Goal: Check status: Check status

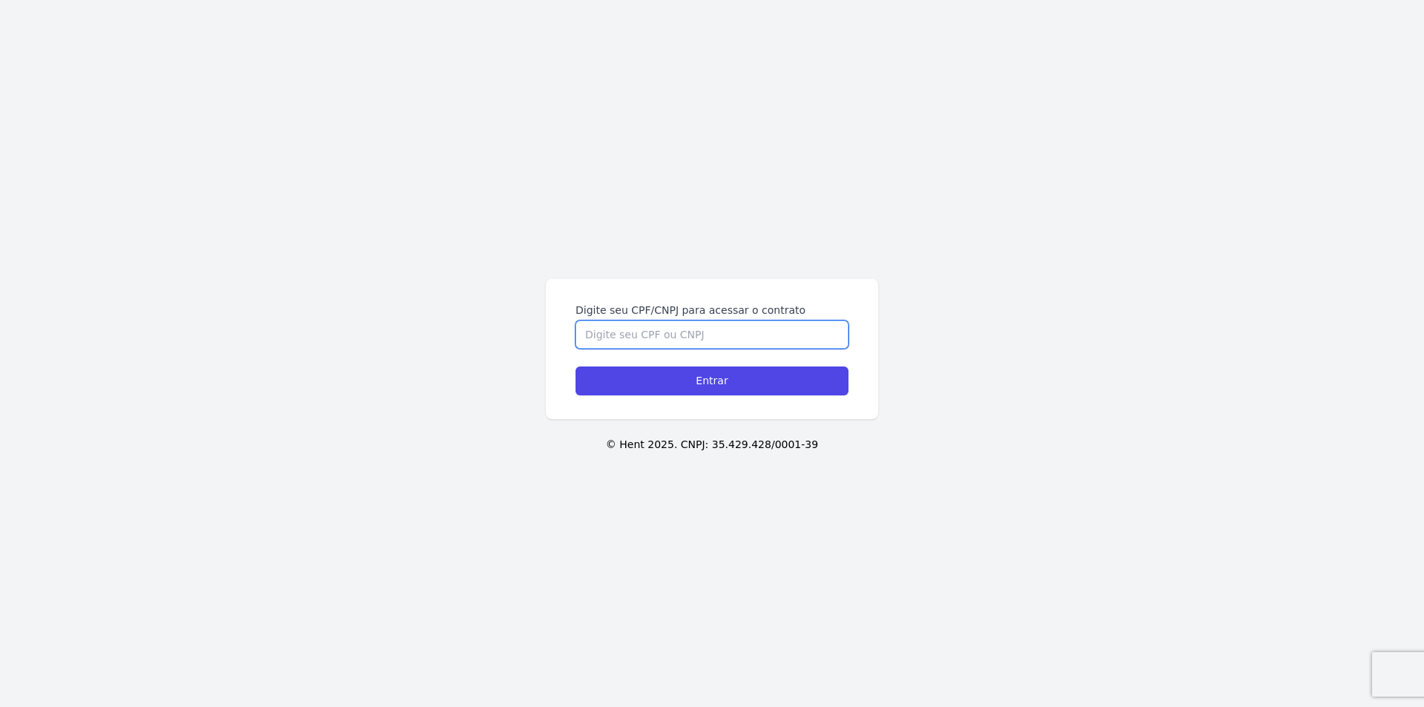
click at [735, 336] on input "Digite seu CPF/CNPJ para acessar o contrato" at bounding box center [711, 334] width 273 height 28
type input "17488017757"
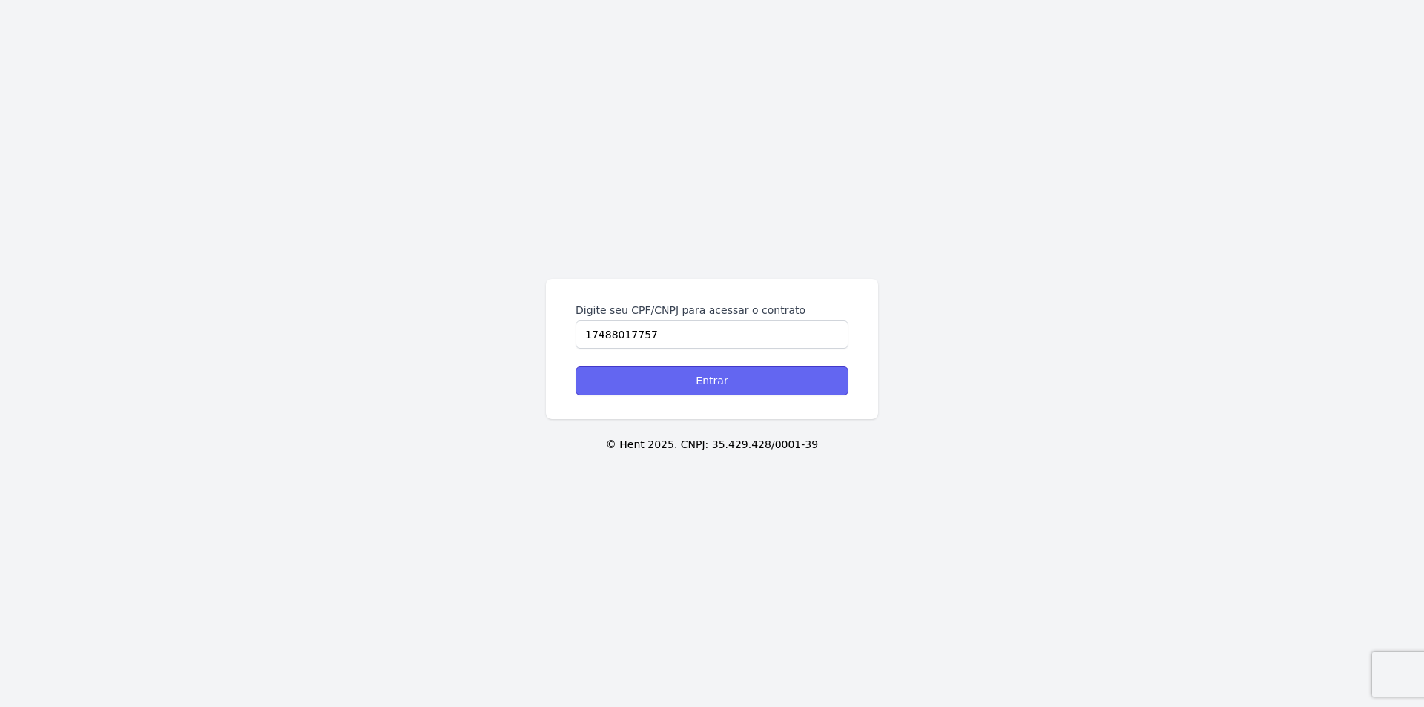
click at [761, 378] on input "Entrar" at bounding box center [711, 380] width 273 height 29
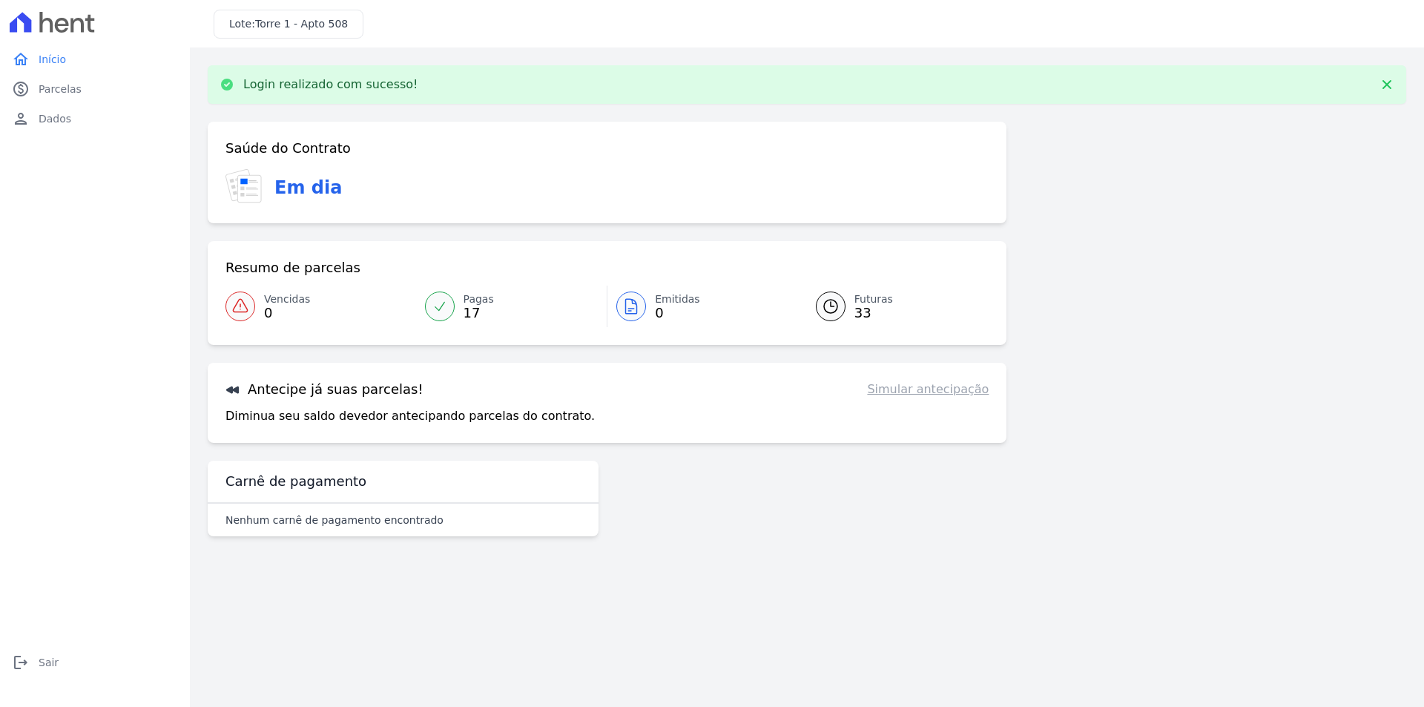
click at [922, 390] on link "Simular antecipação" at bounding box center [928, 389] width 122 height 18
click at [456, 301] on link "Pagas 17" at bounding box center [511, 306] width 191 height 42
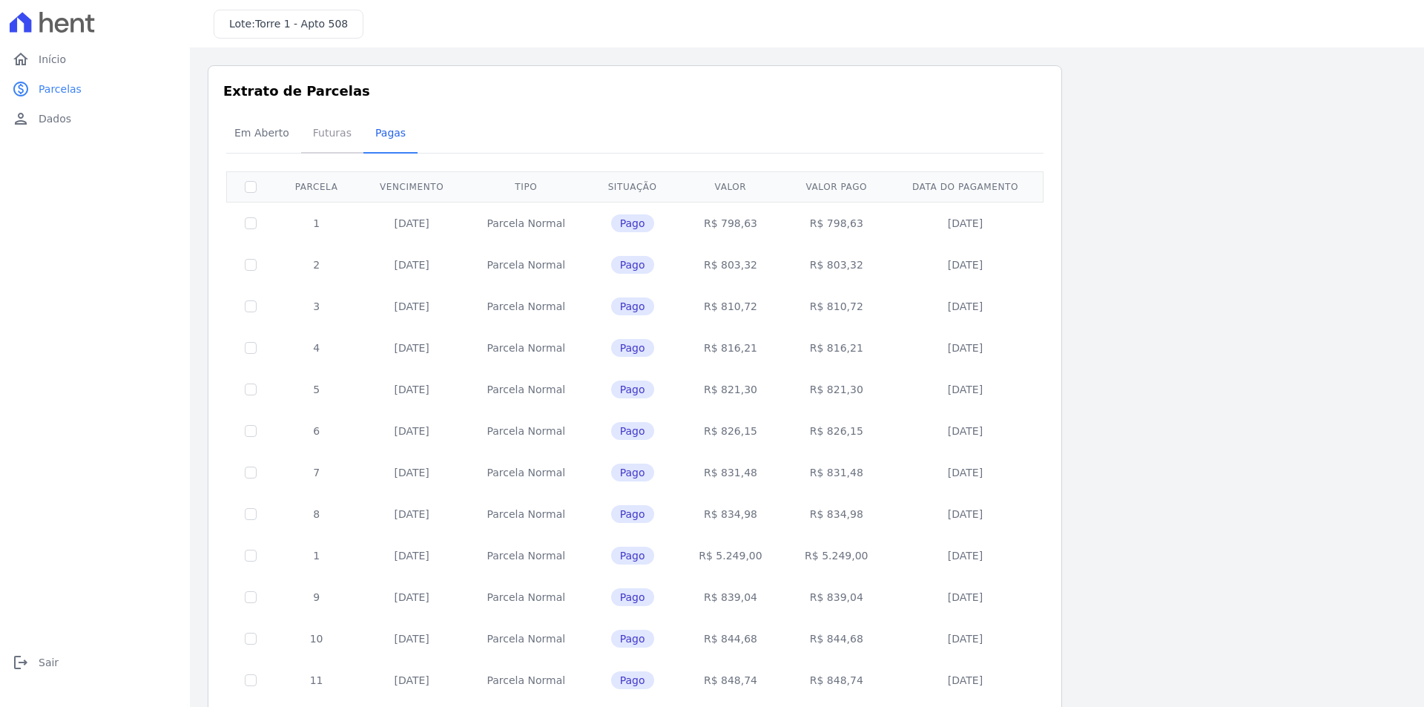
click at [335, 139] on span "Futuras" at bounding box center [332, 133] width 56 height 30
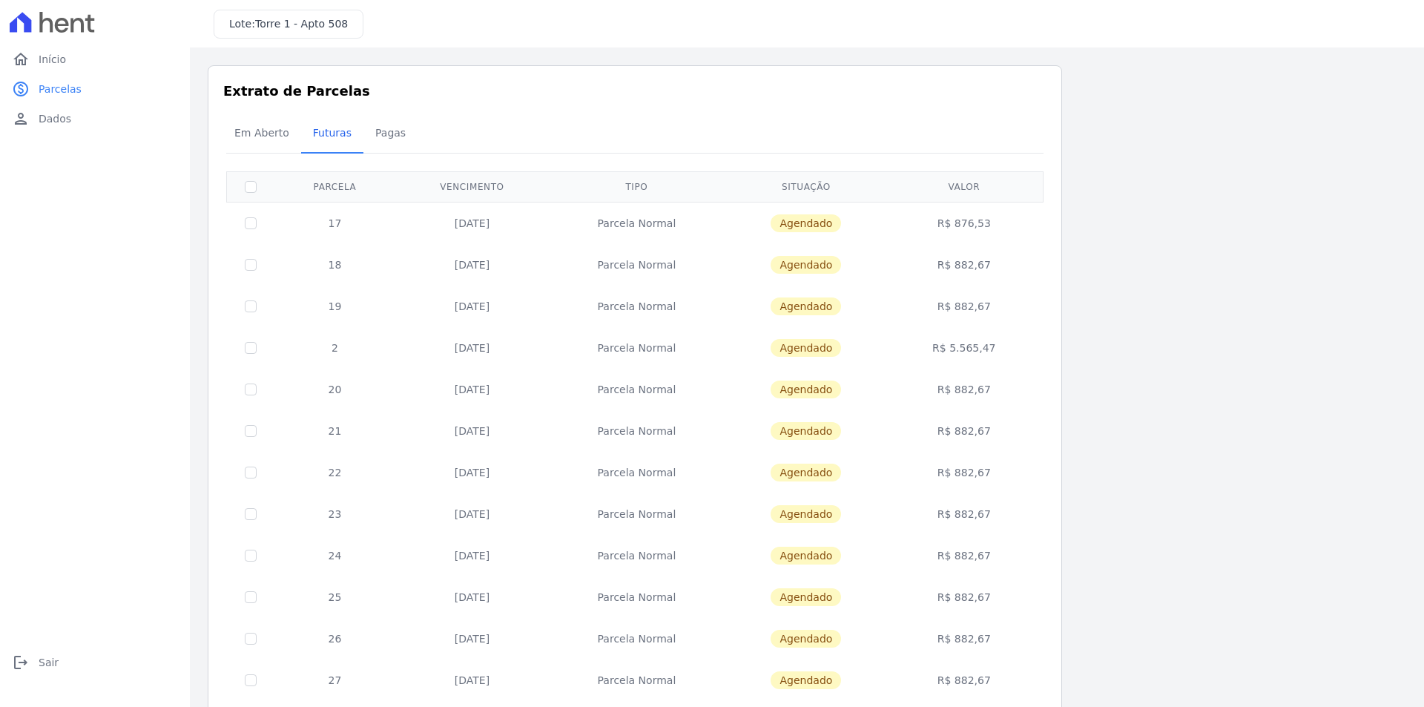
click at [383, 236] on td "17" at bounding box center [334, 223] width 121 height 42
click at [245, 223] on td at bounding box center [251, 223] width 48 height 42
click at [250, 223] on input "checkbox" at bounding box center [251, 223] width 12 height 12
checkbox input "true"
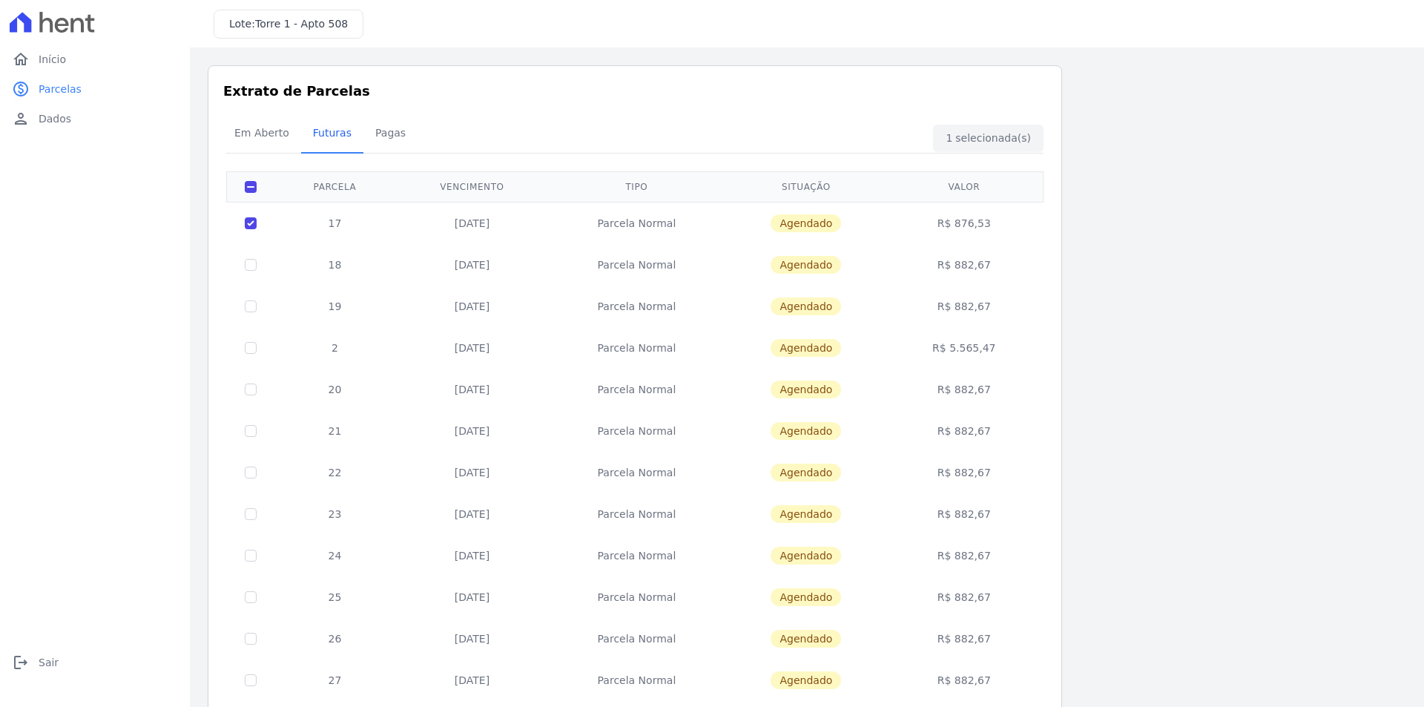
click at [987, 219] on td "R$ 876,53" at bounding box center [964, 223] width 153 height 42
click at [790, 222] on span "Agendado" at bounding box center [805, 223] width 70 height 18
click at [791, 222] on span "Agendado" at bounding box center [805, 223] width 70 height 18
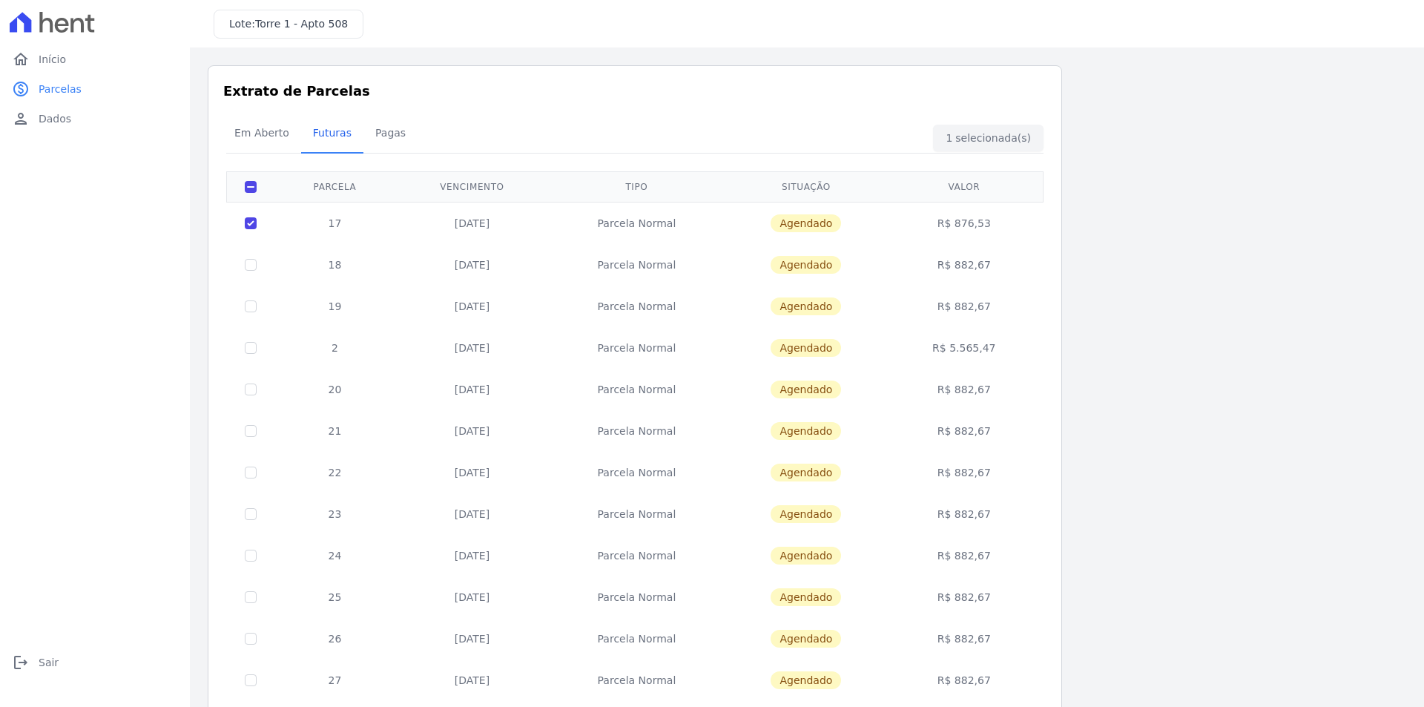
click at [391, 223] on td "17" at bounding box center [334, 223] width 121 height 42
click at [334, 219] on td "17" at bounding box center [334, 223] width 121 height 42
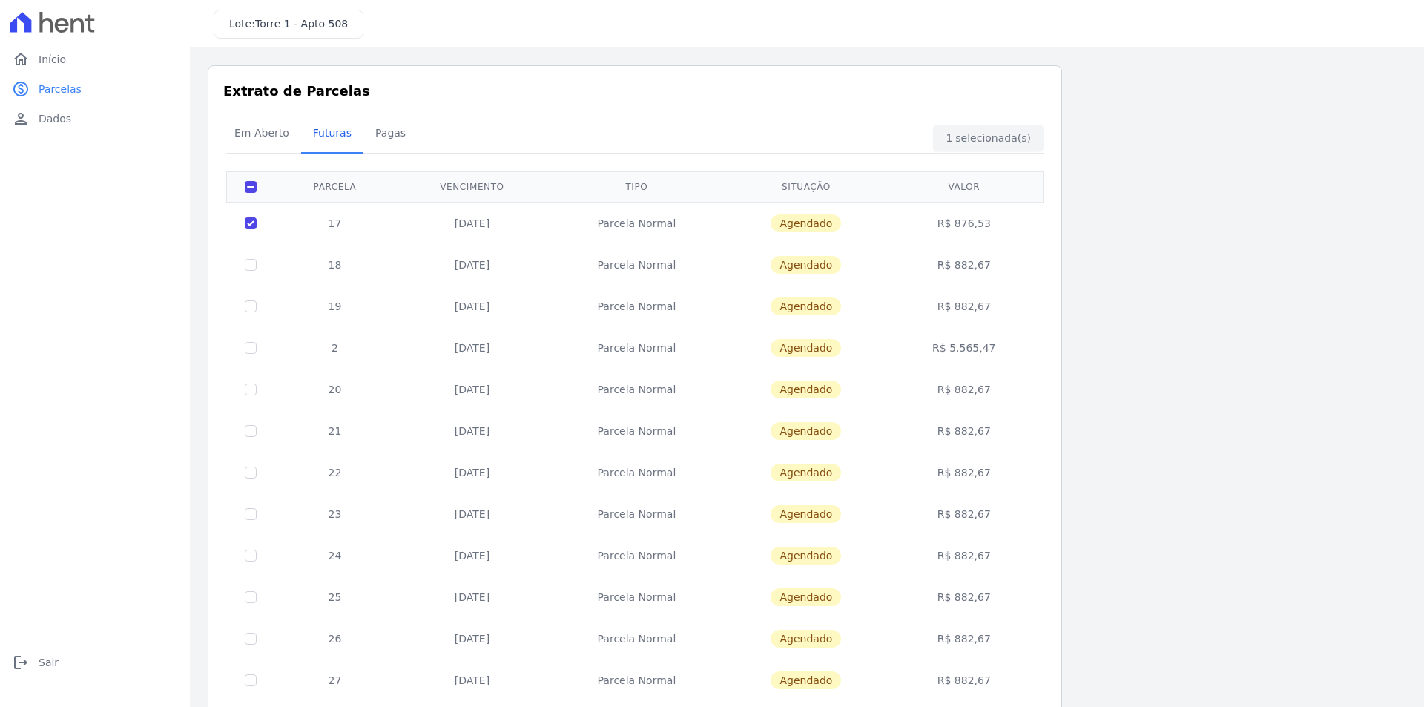
click at [968, 231] on td "R$ 876,53" at bounding box center [964, 223] width 153 height 42
click at [1014, 134] on div "Em Aberto Futuras [GEOGRAPHIC_DATA]" at bounding box center [634, 134] width 825 height 36
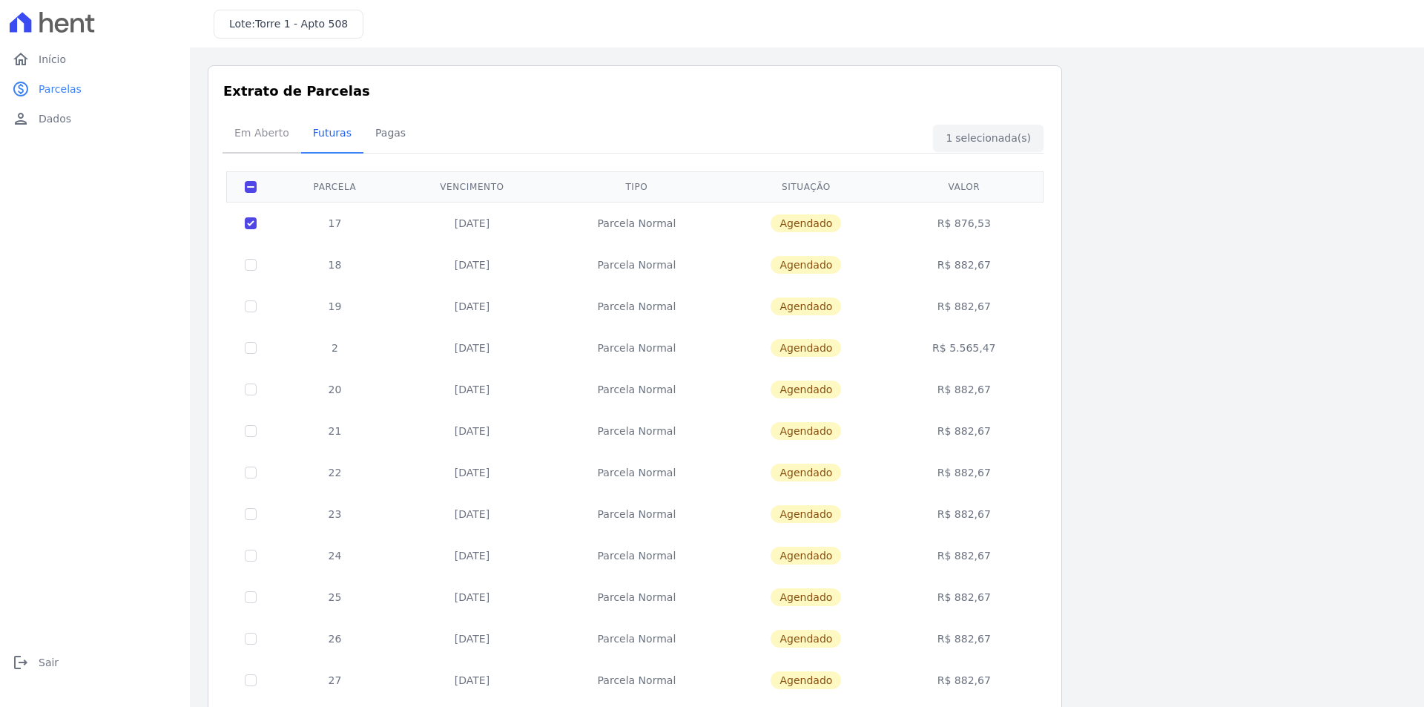
click at [254, 141] on span "Em Aberto" at bounding box center [261, 133] width 73 height 30
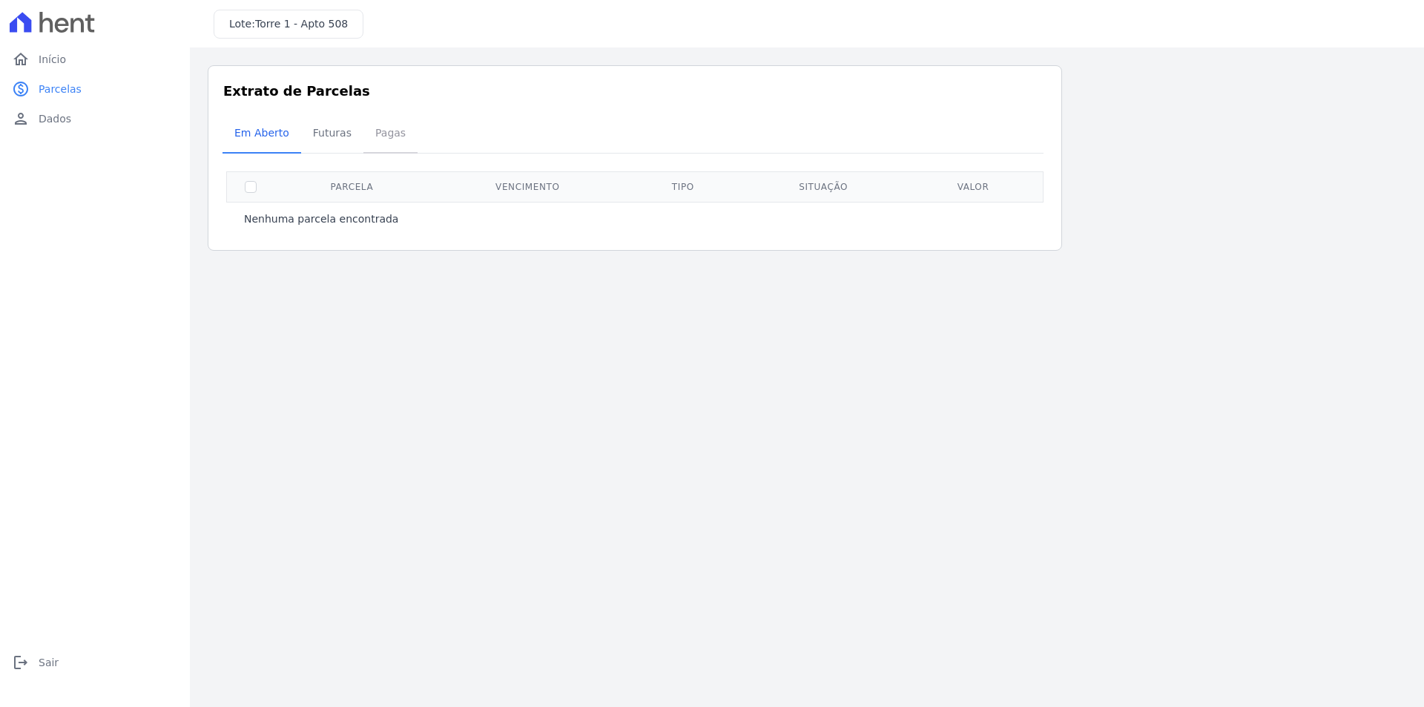
click at [369, 131] on span "Pagas" at bounding box center [390, 133] width 48 height 30
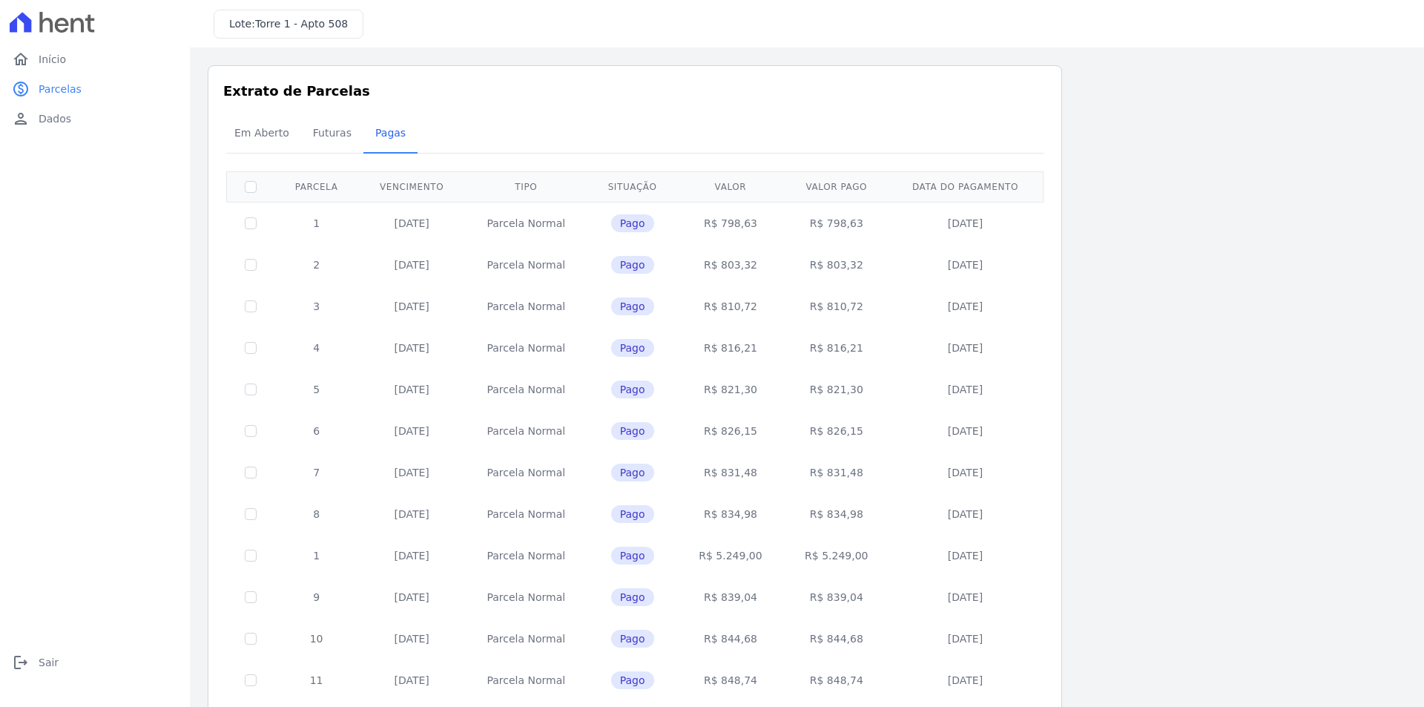
click at [389, 219] on td "[DATE]" at bounding box center [411, 223] width 107 height 42
click at [318, 123] on span "Futuras" at bounding box center [332, 133] width 56 height 30
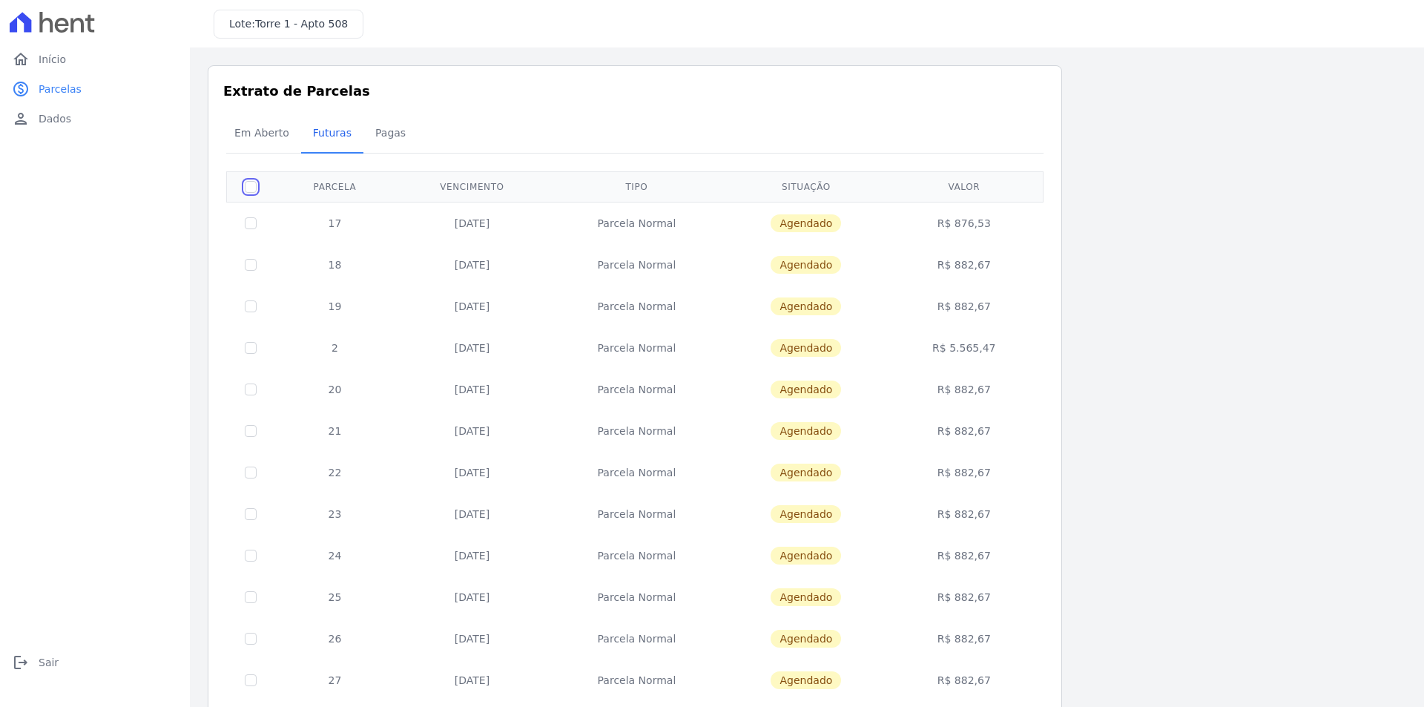
click at [249, 186] on input "checkbox" at bounding box center [251, 187] width 12 height 12
checkbox input "true"
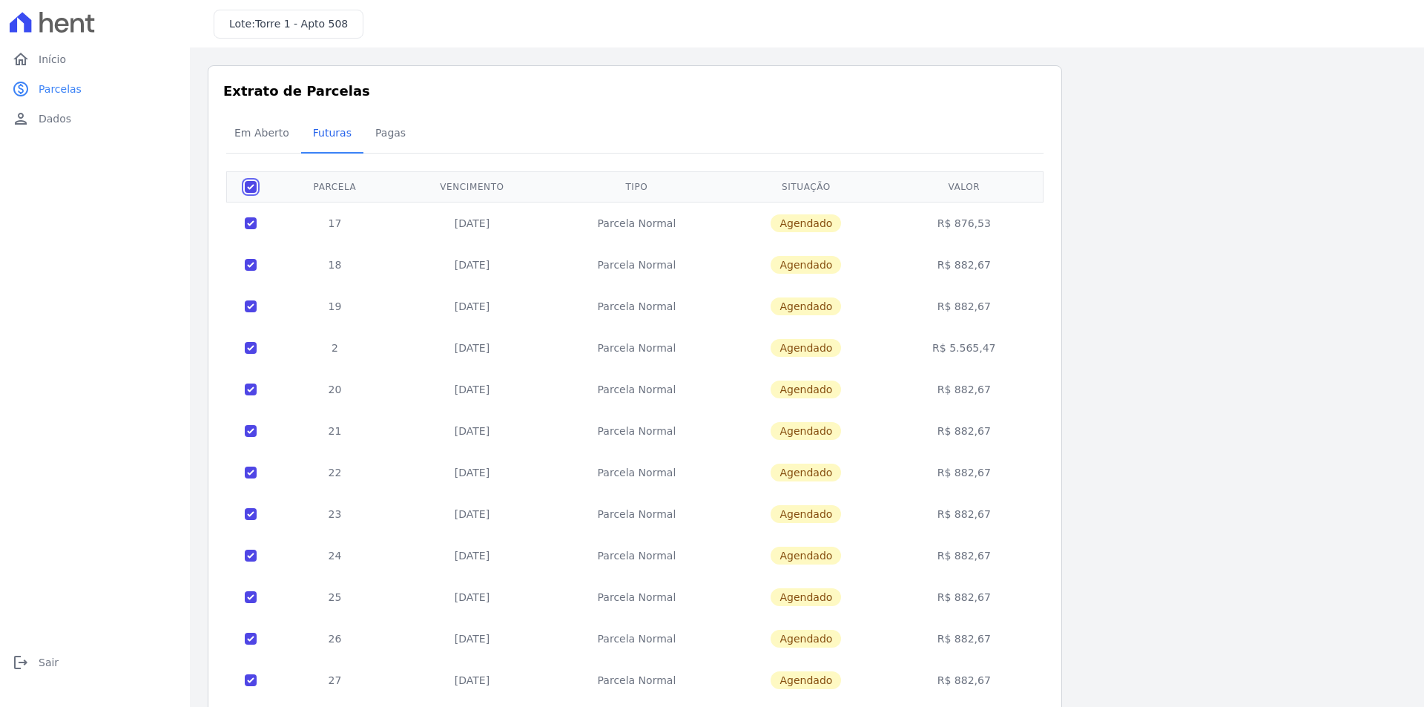
checkbox input "true"
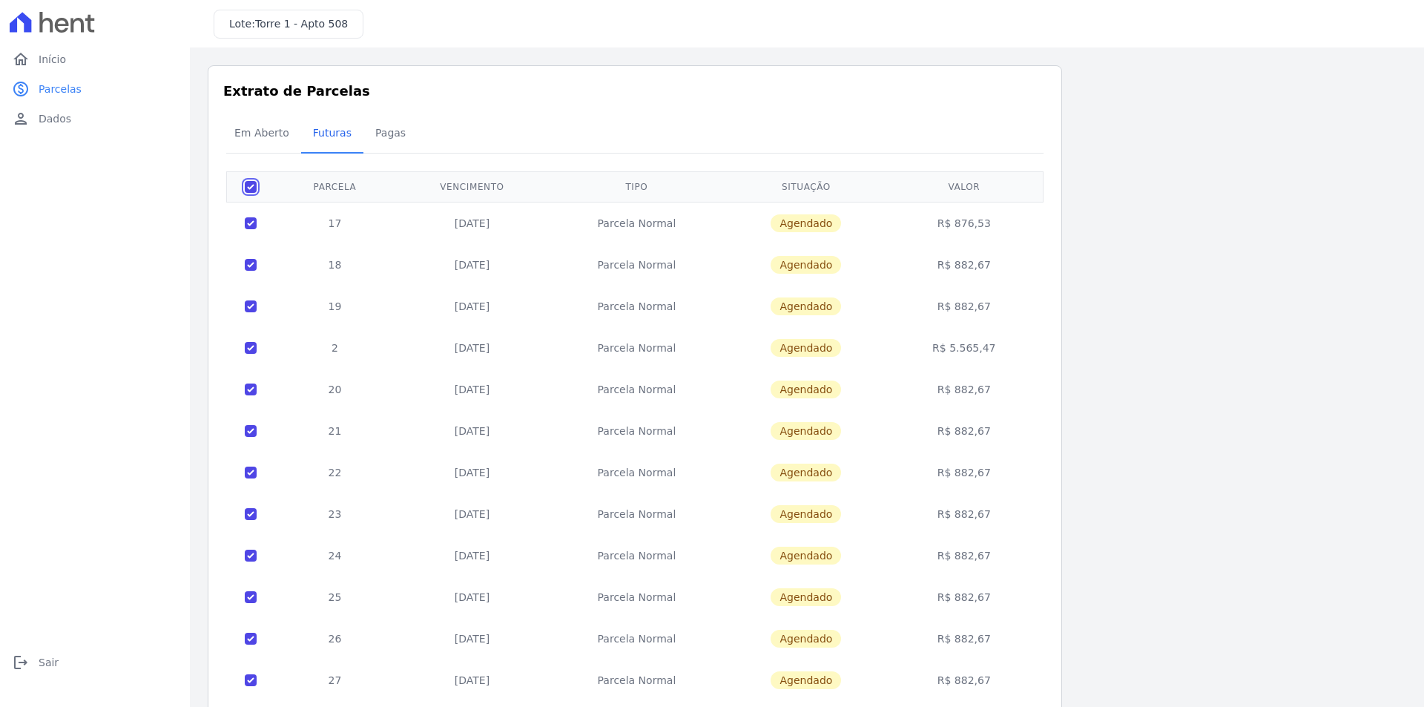
checkbox input "true"
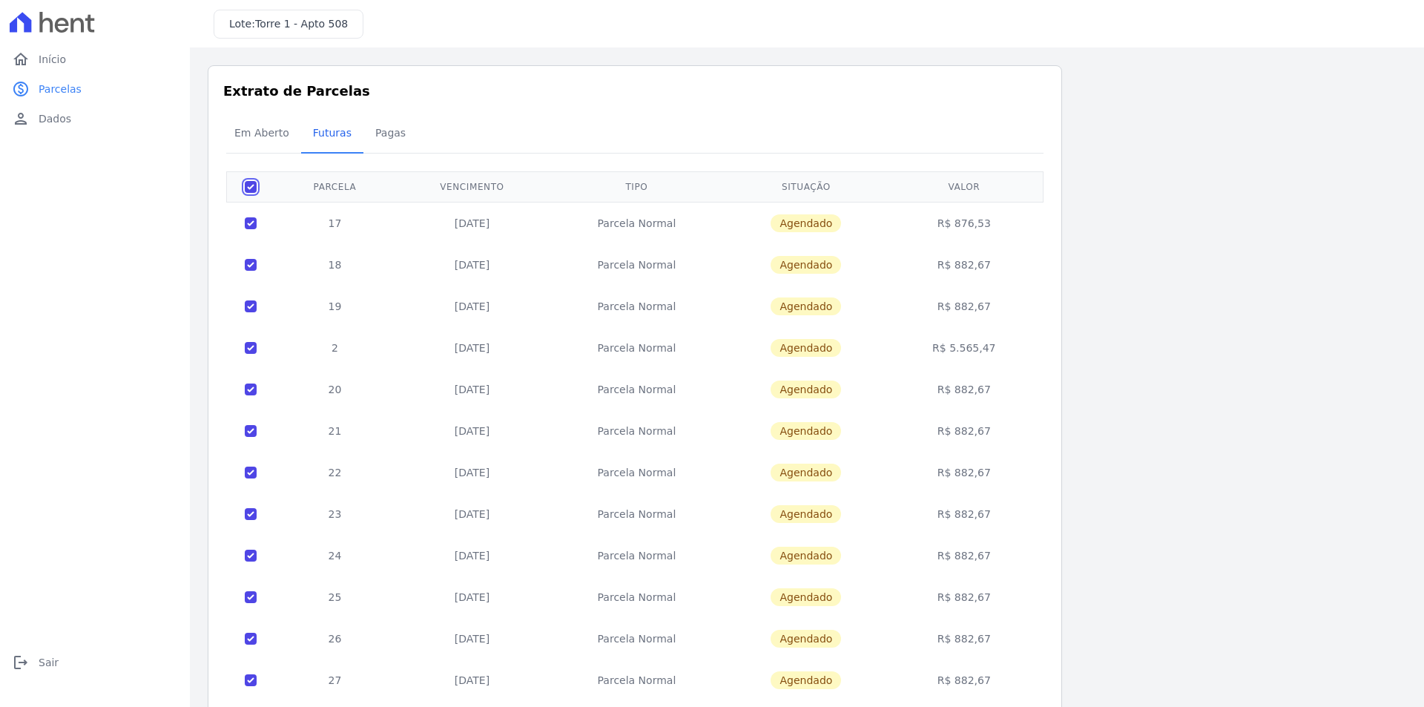
checkbox input "true"
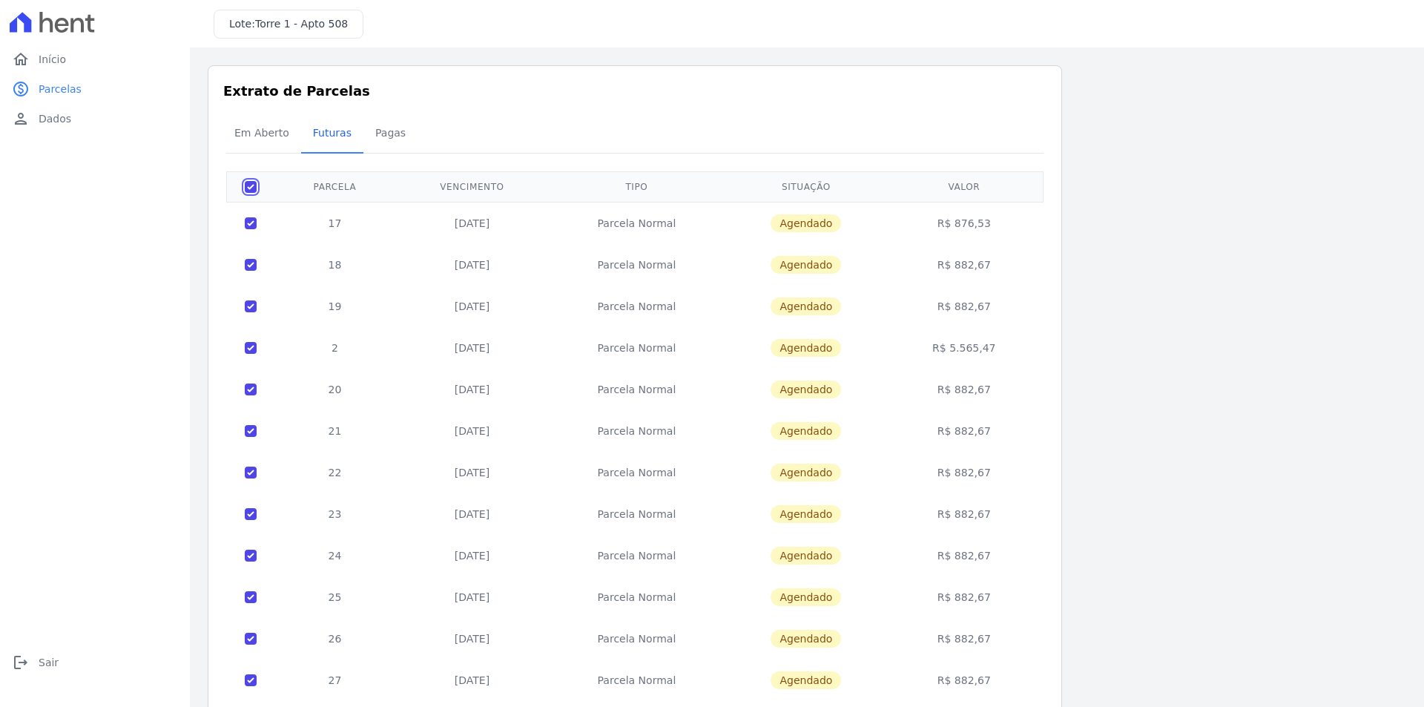
checkbox input "true"
click at [249, 186] on input "checkbox" at bounding box center [251, 187] width 12 height 12
checkbox input "false"
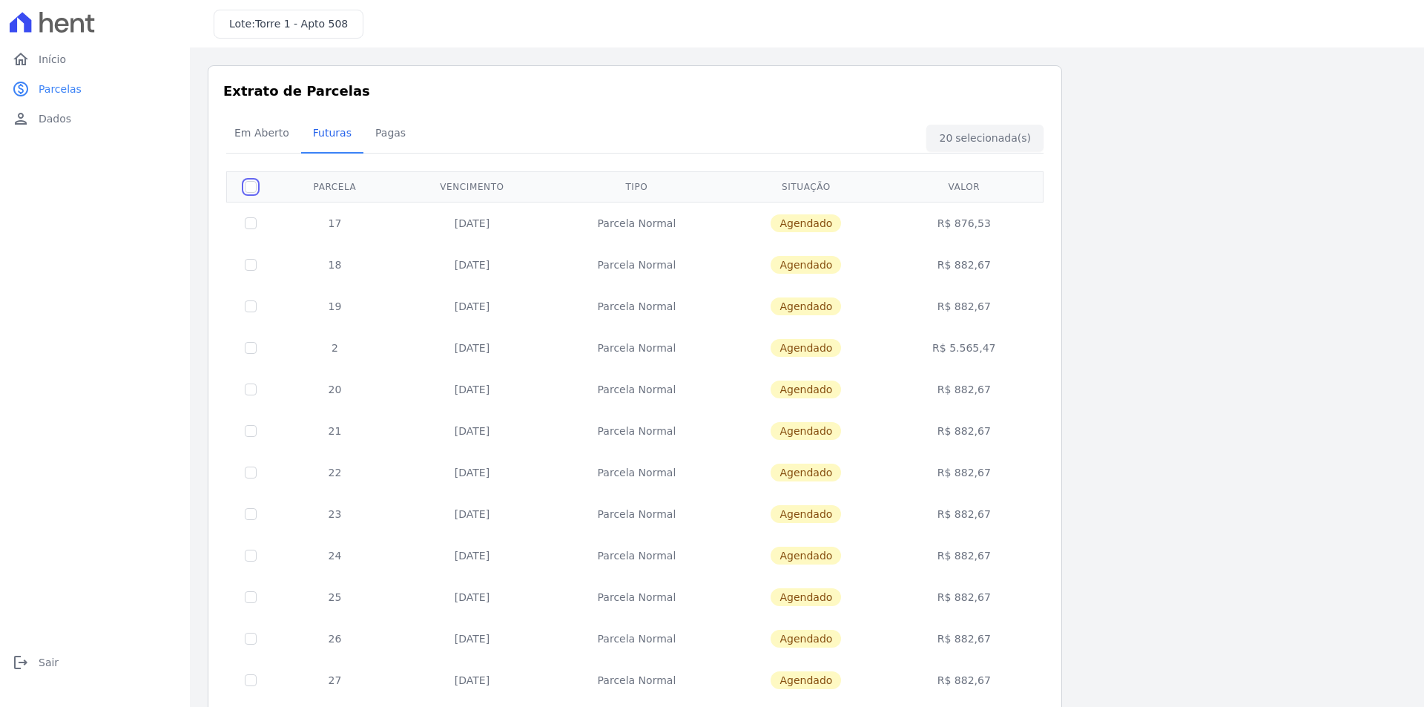
checkbox input "false"
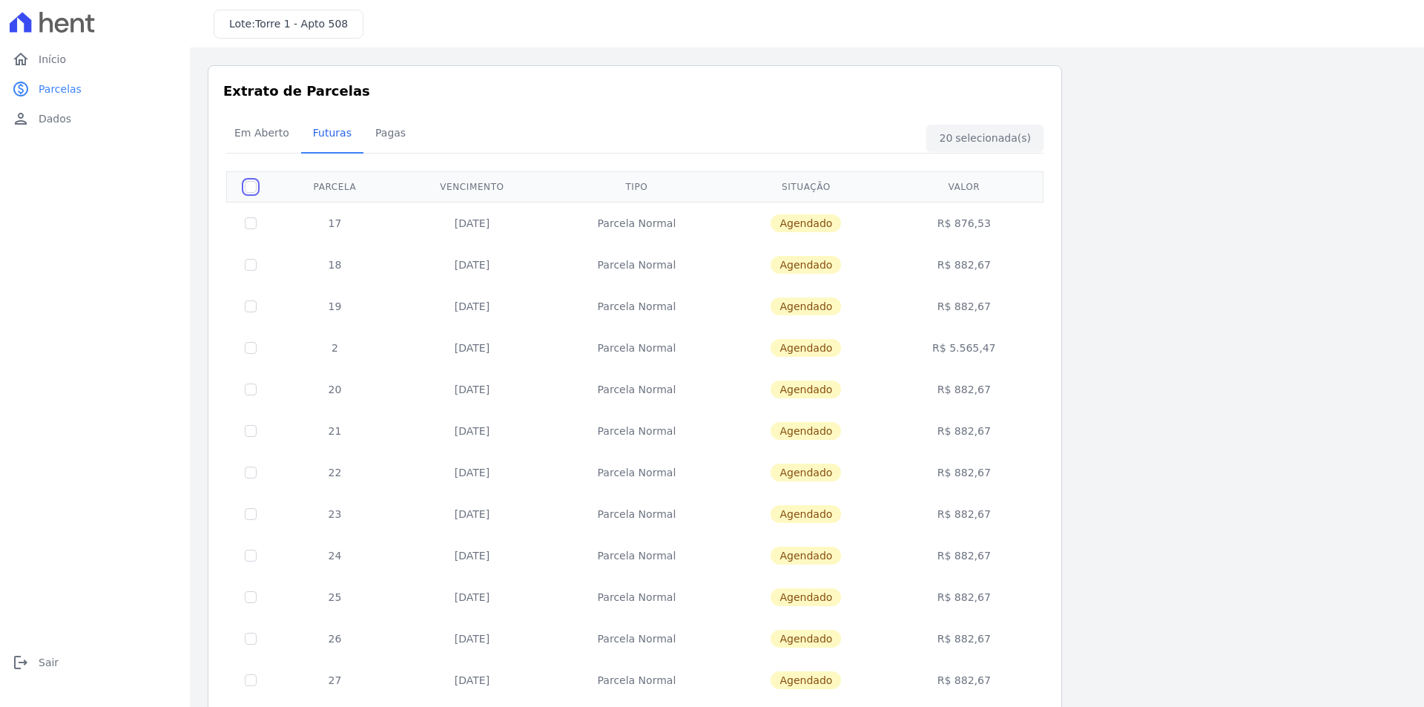
checkbox input "false"
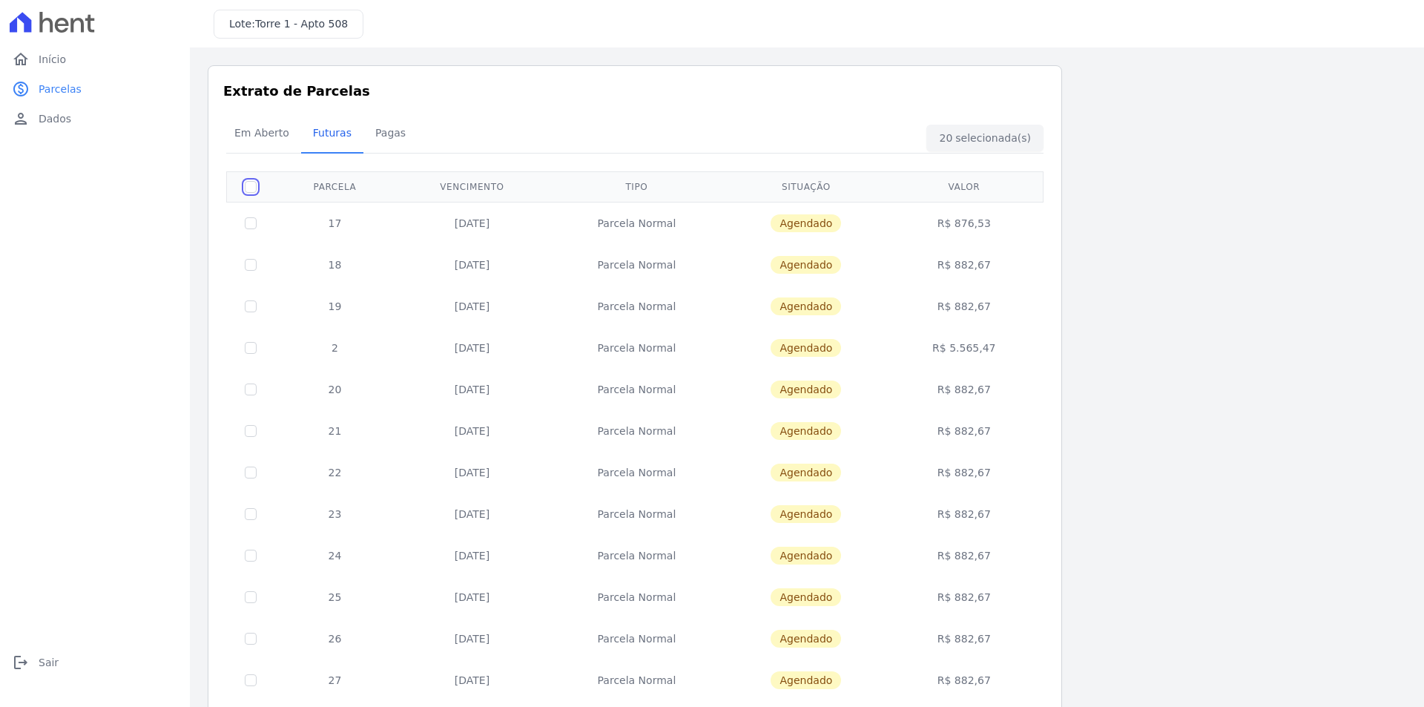
checkbox input "false"
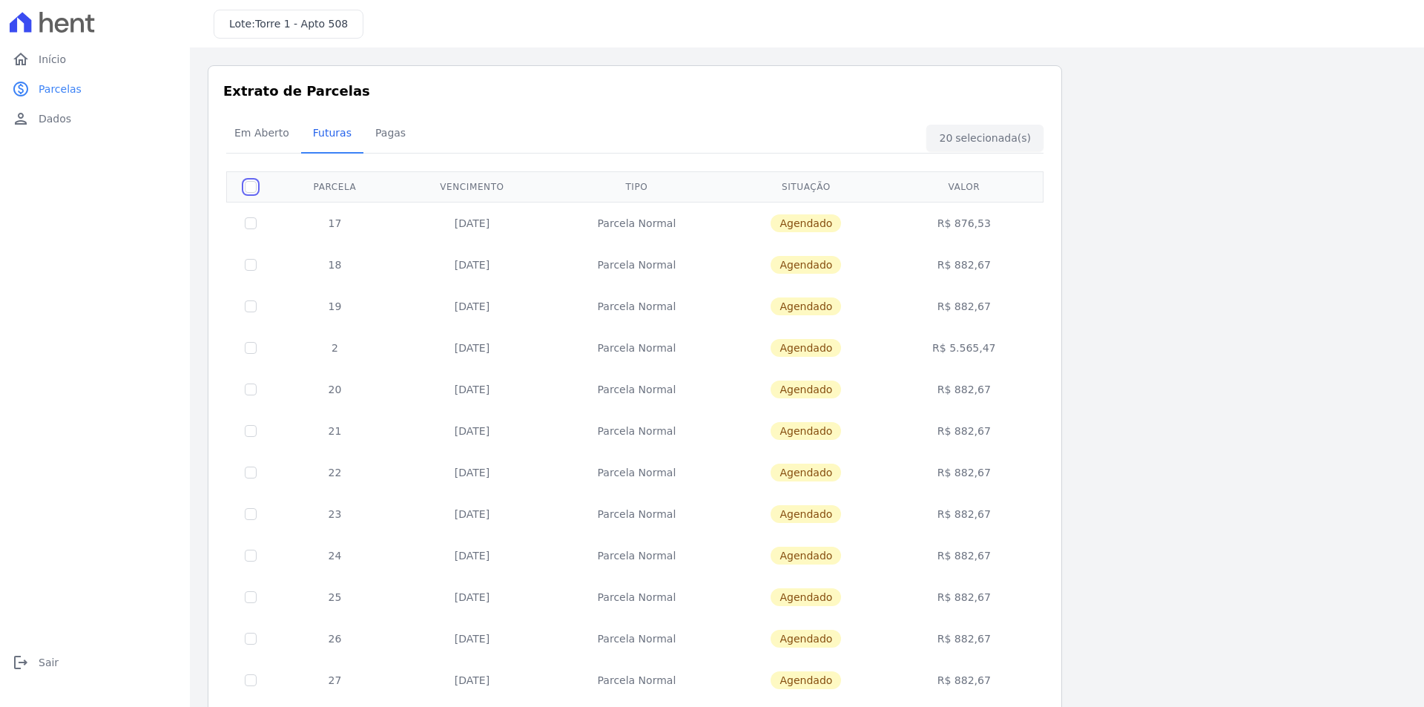
checkbox input "false"
click at [254, 190] on input "checkbox" at bounding box center [251, 187] width 12 height 12
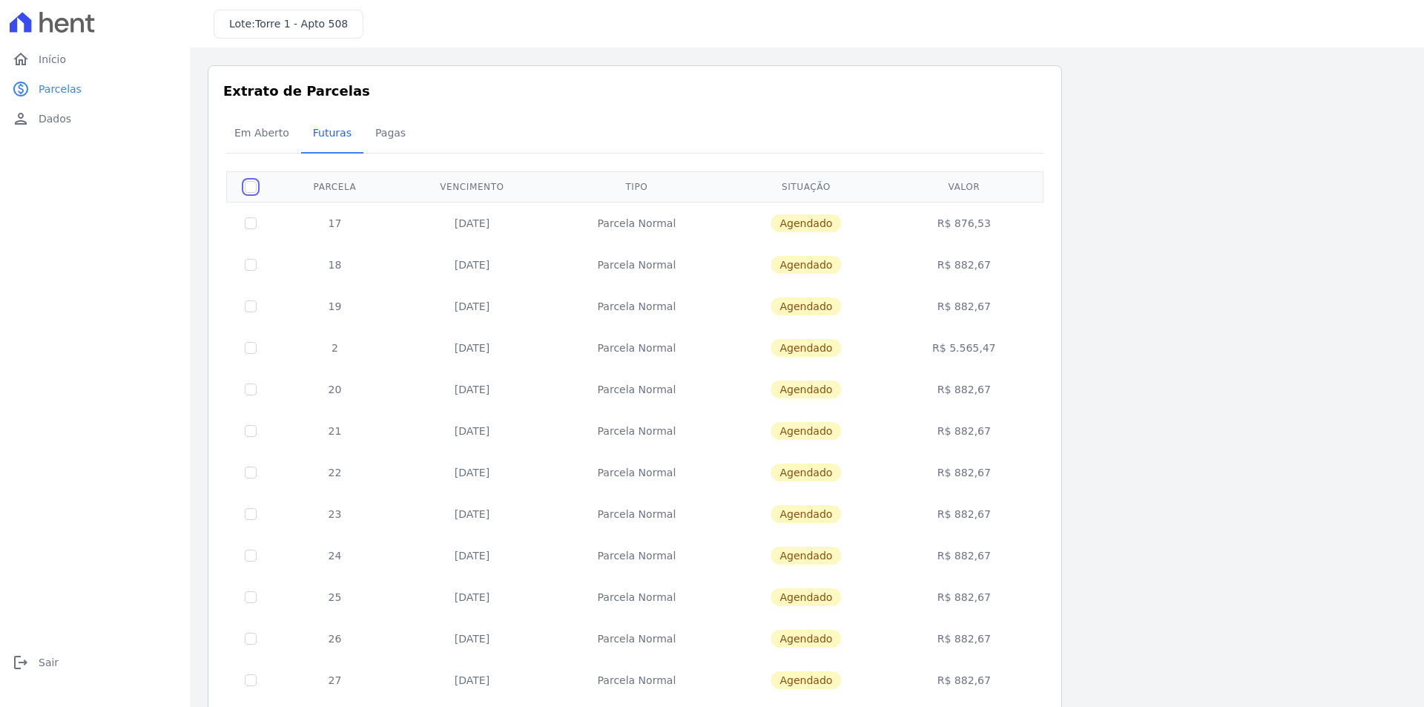
checkbox input "true"
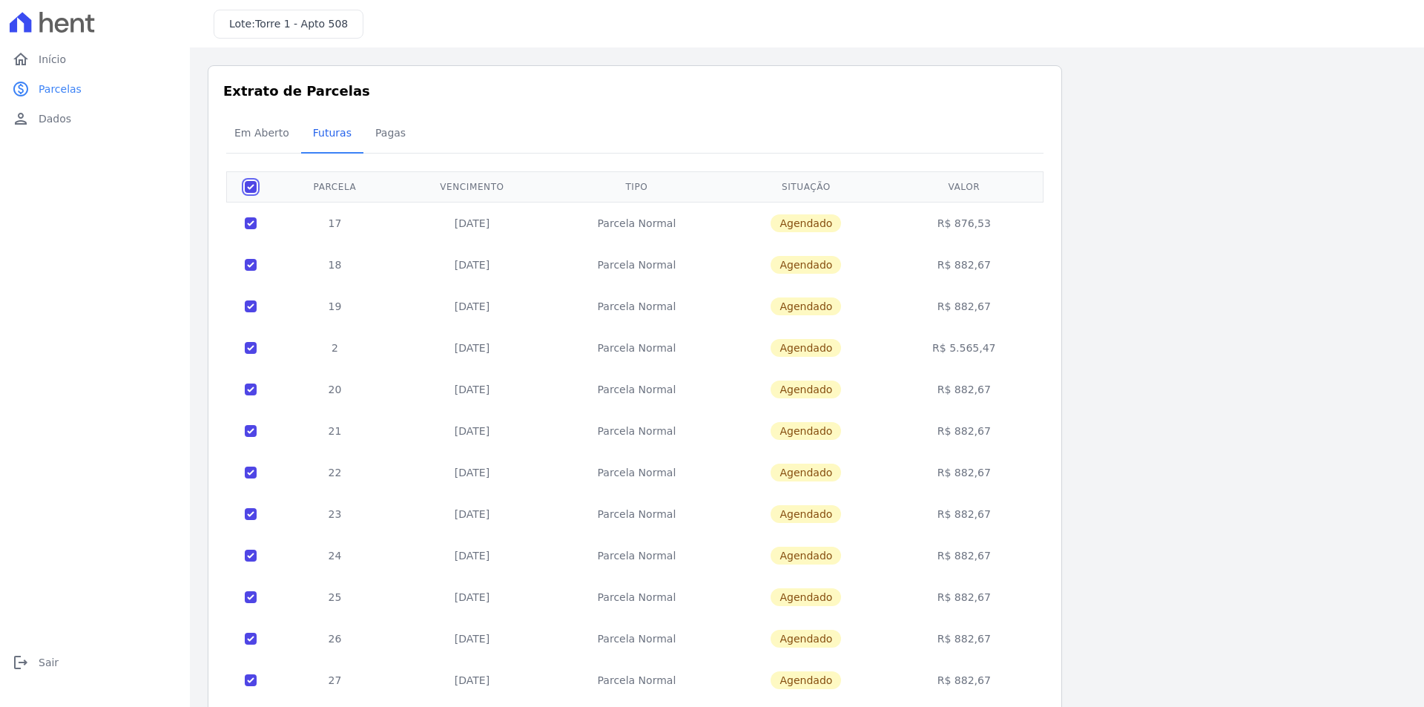
checkbox input "true"
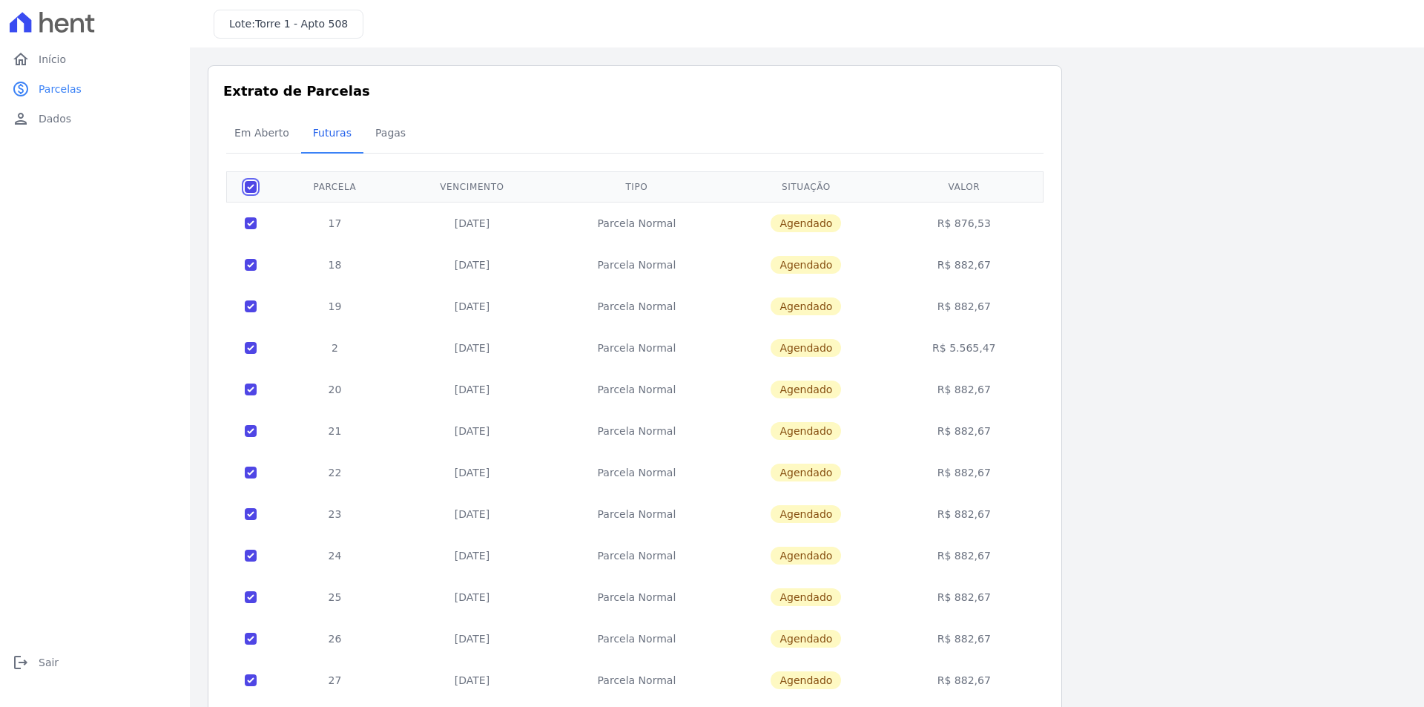
checkbox input "true"
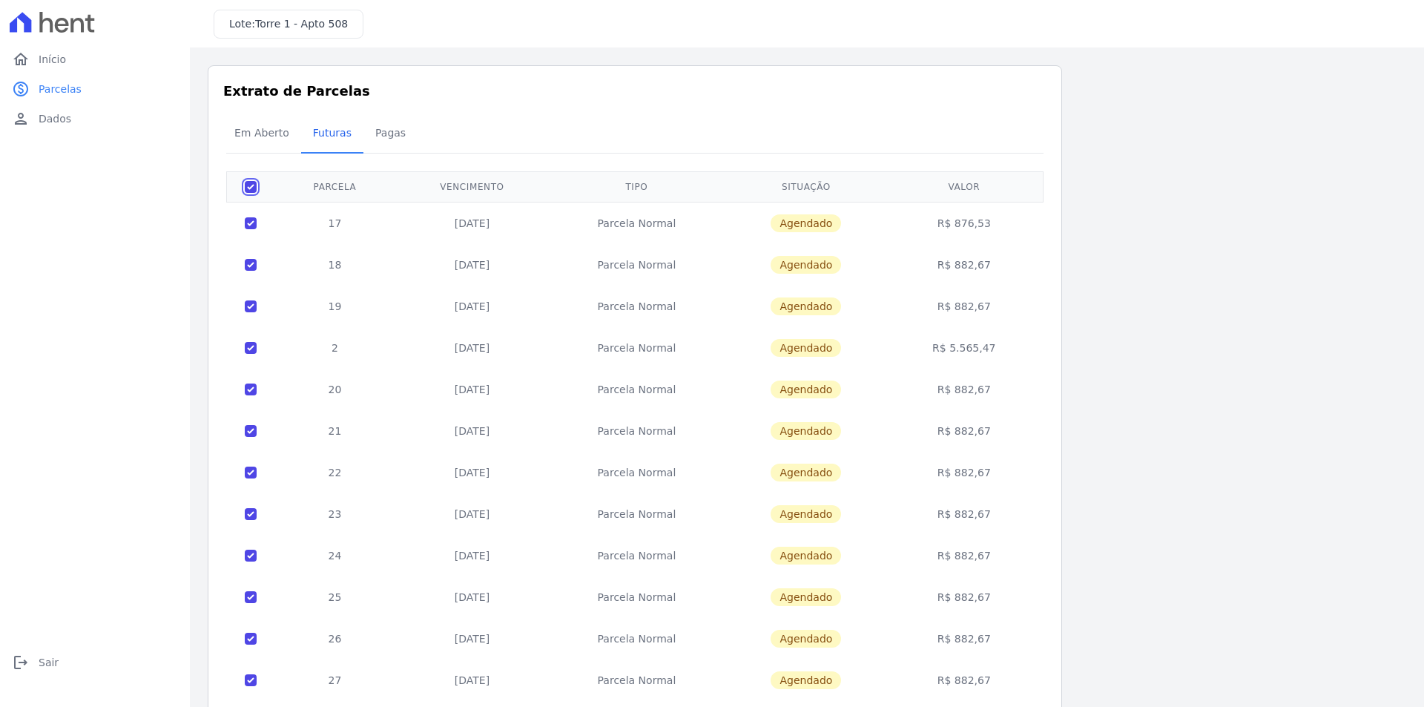
checkbox input "true"
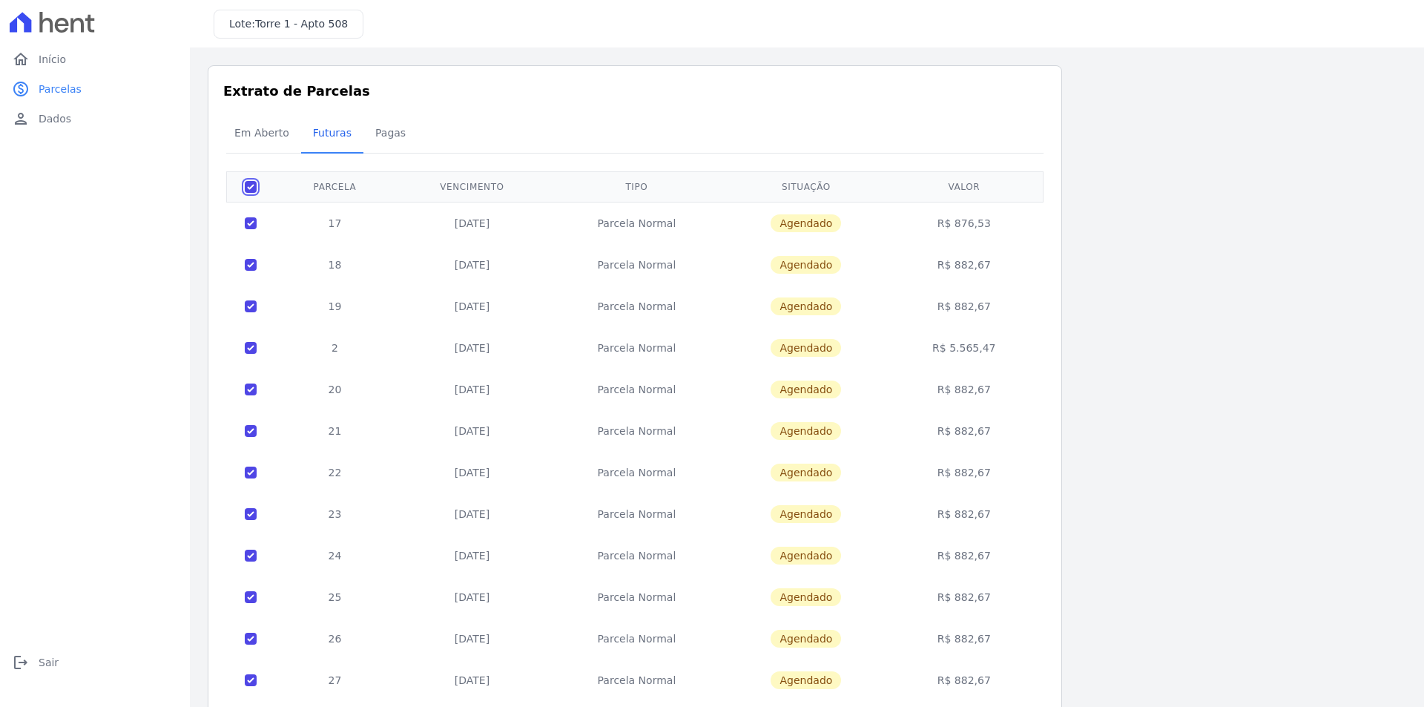
checkbox input "true"
click at [254, 190] on input "checkbox" at bounding box center [251, 187] width 12 height 12
checkbox input "false"
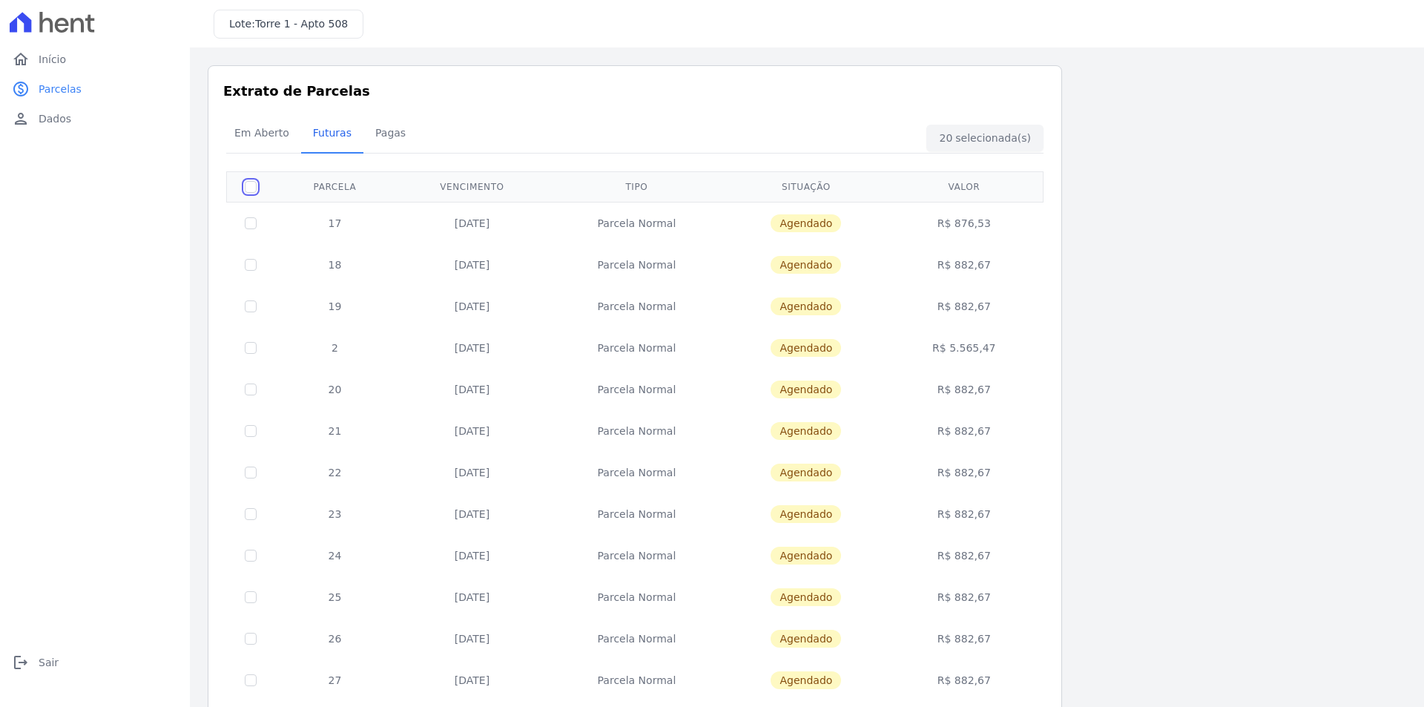
checkbox input "false"
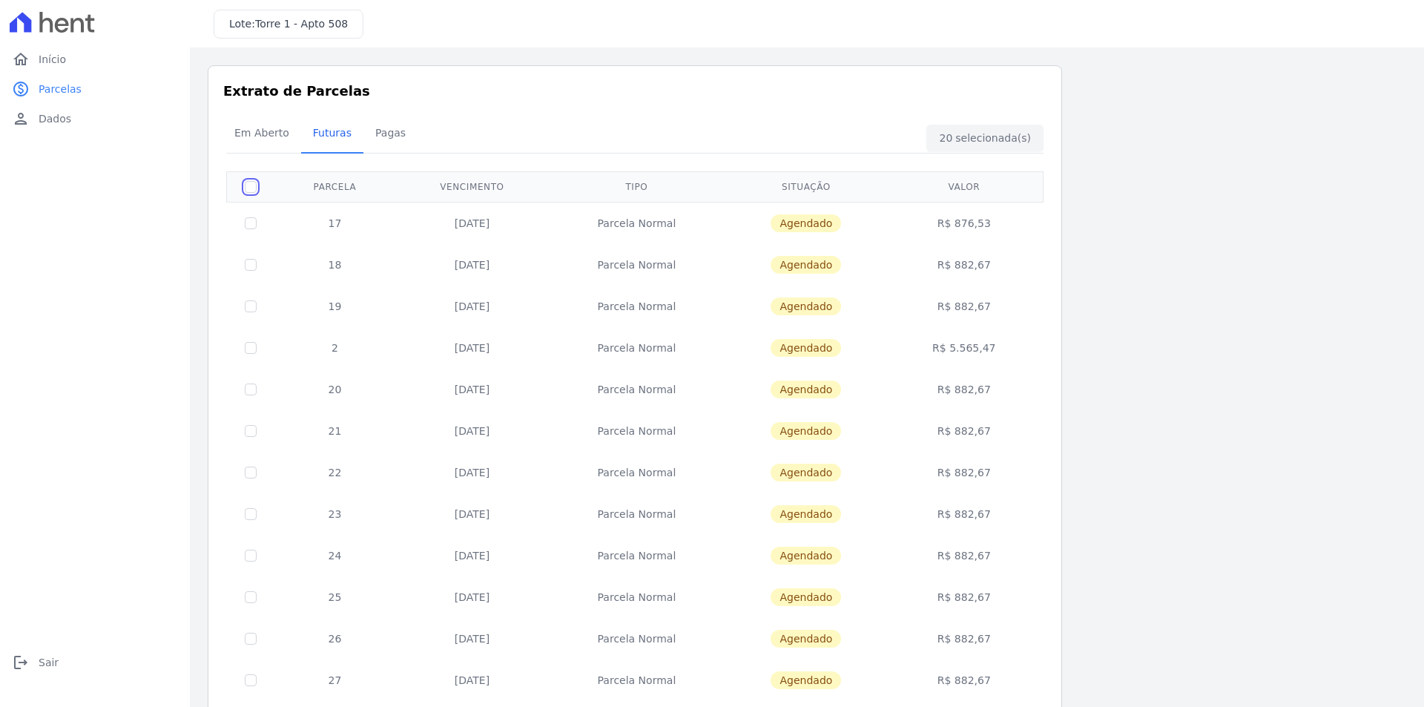
checkbox input "false"
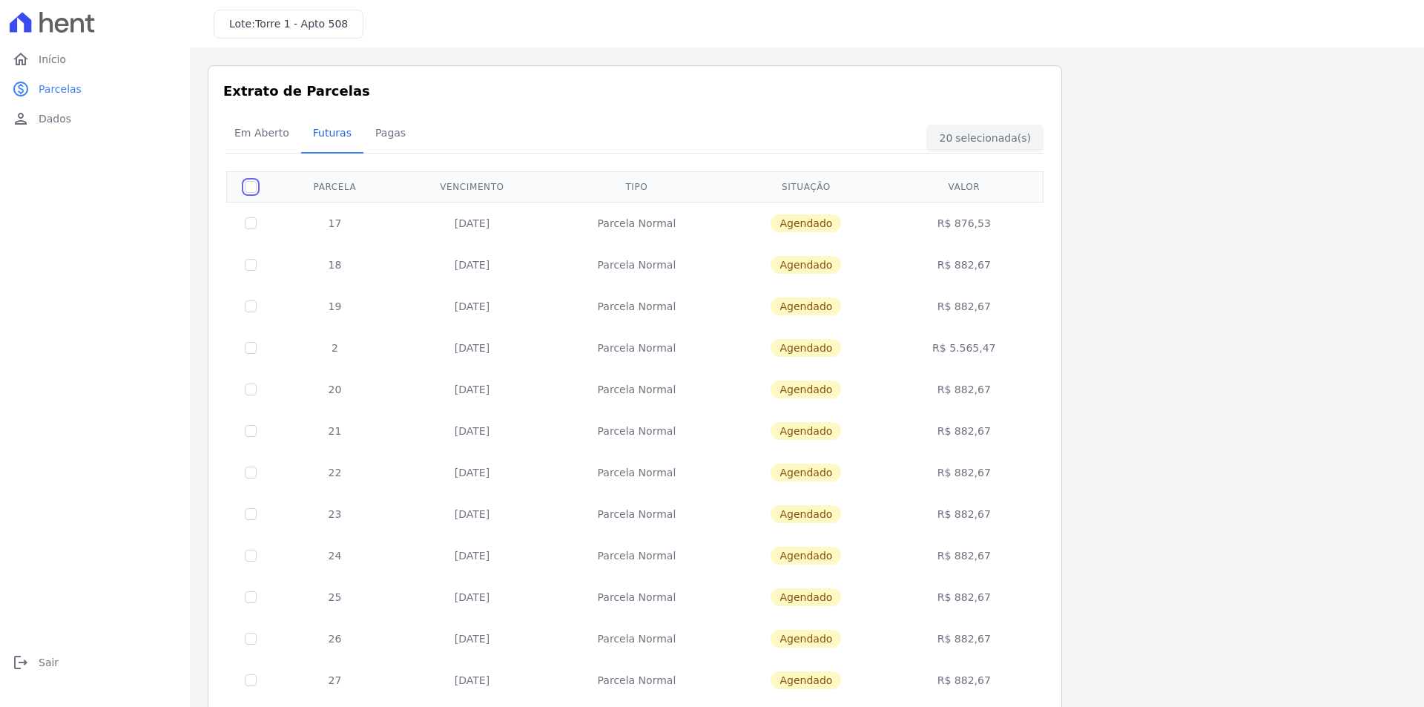
checkbox input "false"
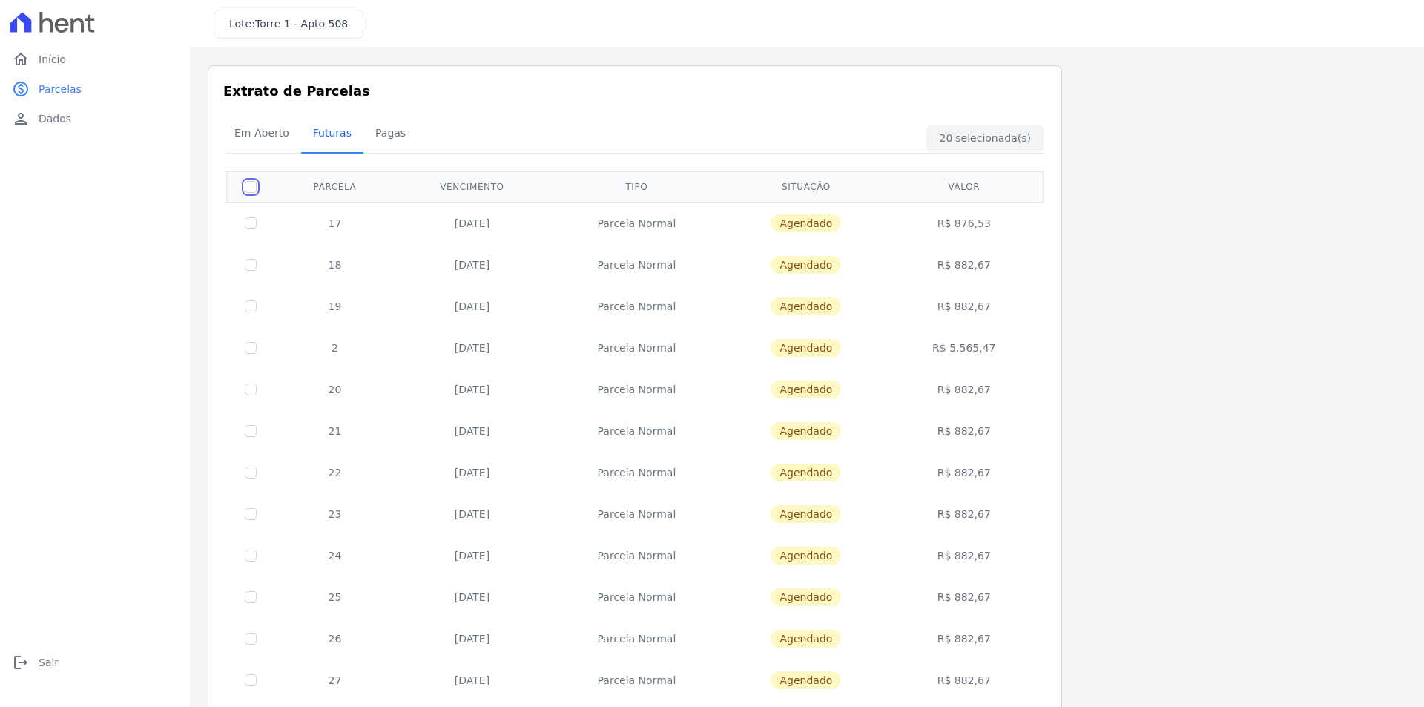
checkbox input "false"
click at [254, 221] on input "checkbox" at bounding box center [251, 223] width 12 height 12
checkbox input "true"
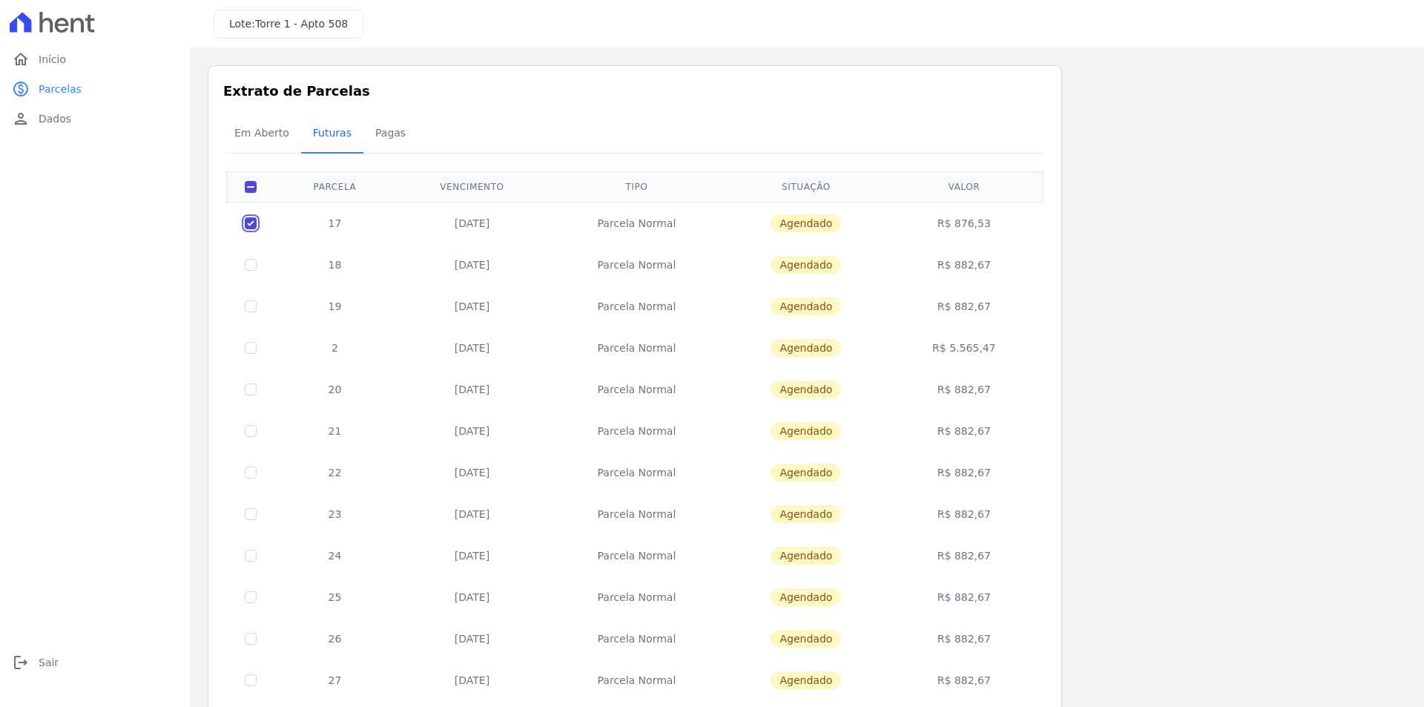
checkbox input "true"
click at [1014, 139] on div "Em Aberto Futuras [GEOGRAPHIC_DATA]" at bounding box center [634, 134] width 825 height 36
click at [96, 67] on link "home Início" at bounding box center [95, 59] width 178 height 30
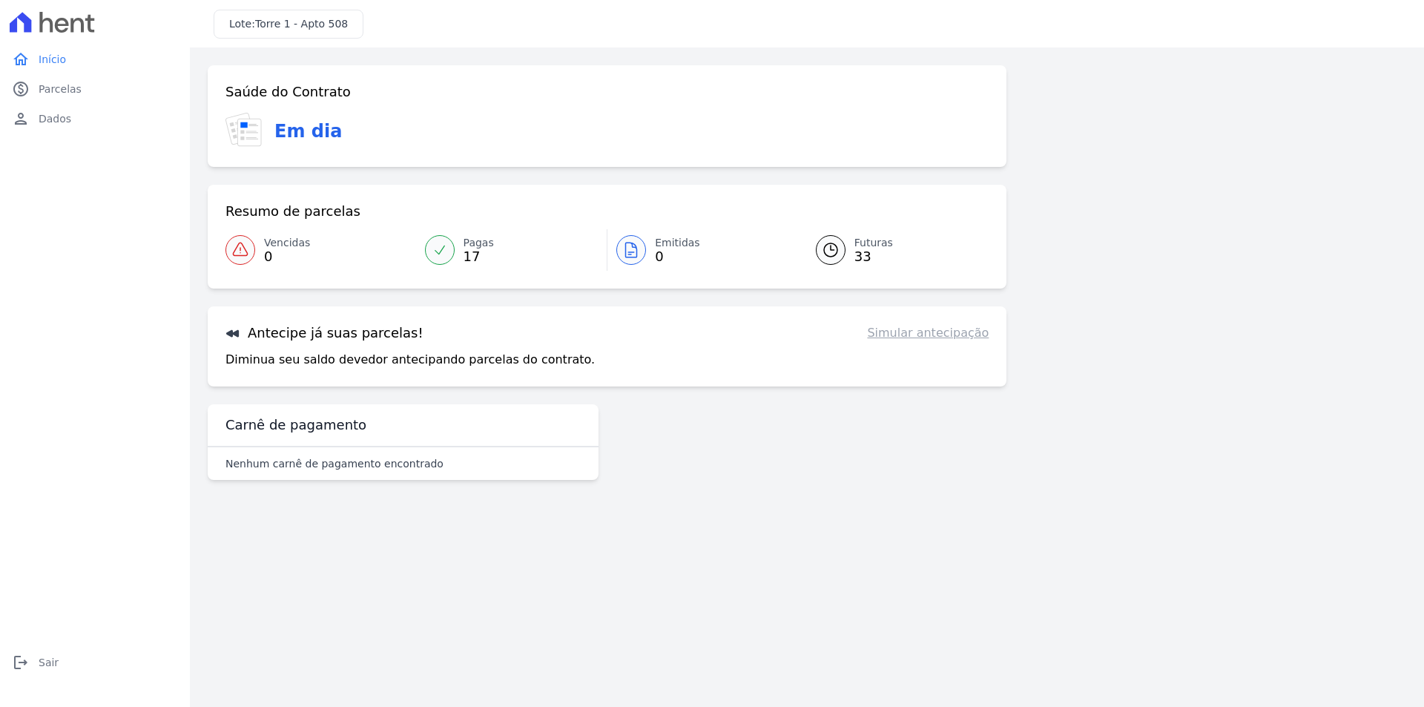
click at [947, 337] on link "Simular antecipação" at bounding box center [928, 333] width 122 height 18
click at [387, 357] on p "Diminua seu saldo devedor antecipando parcelas do contrato." at bounding box center [409, 360] width 369 height 18
click at [388, 357] on p "Diminua seu saldo devedor antecipando parcelas do contrato." at bounding box center [409, 360] width 369 height 18
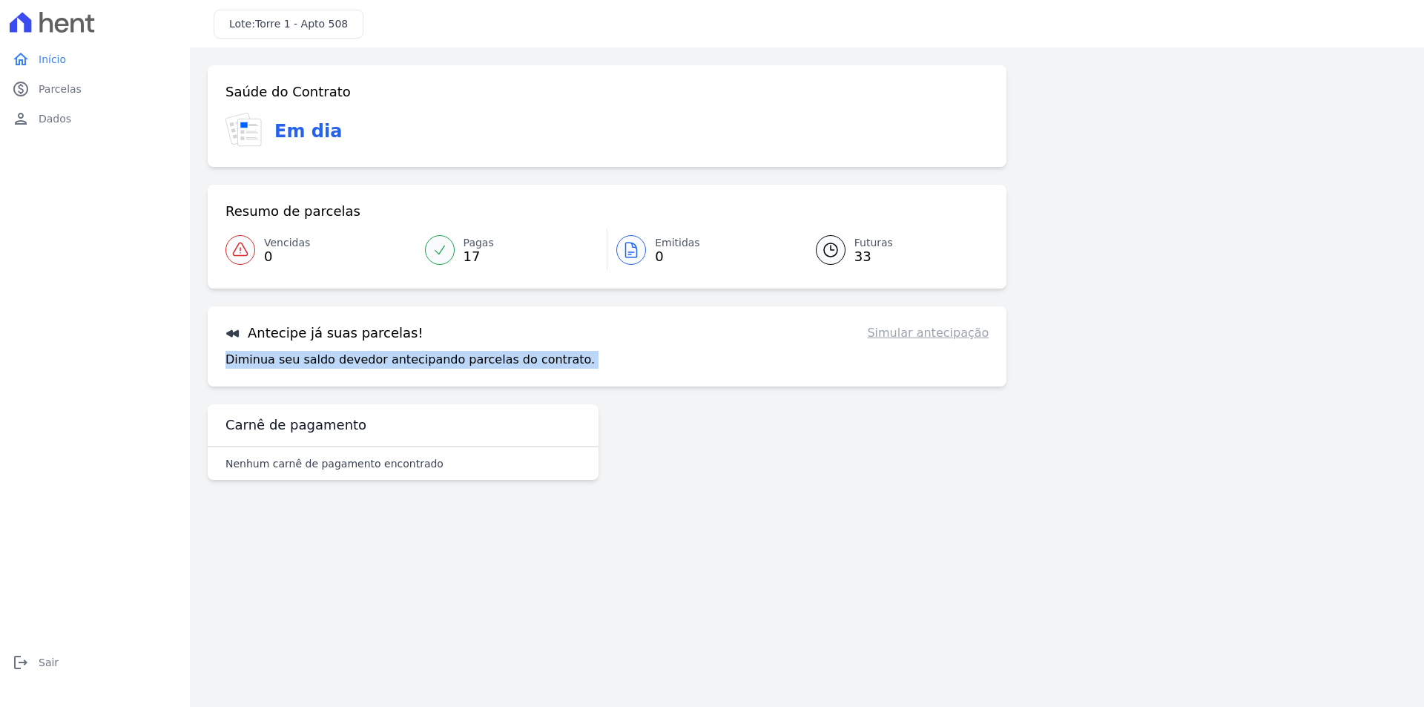
click at [388, 357] on p "Diminua seu saldo devedor antecipando parcelas do contrato." at bounding box center [409, 360] width 369 height 18
